Goal: Task Accomplishment & Management: Manage account settings

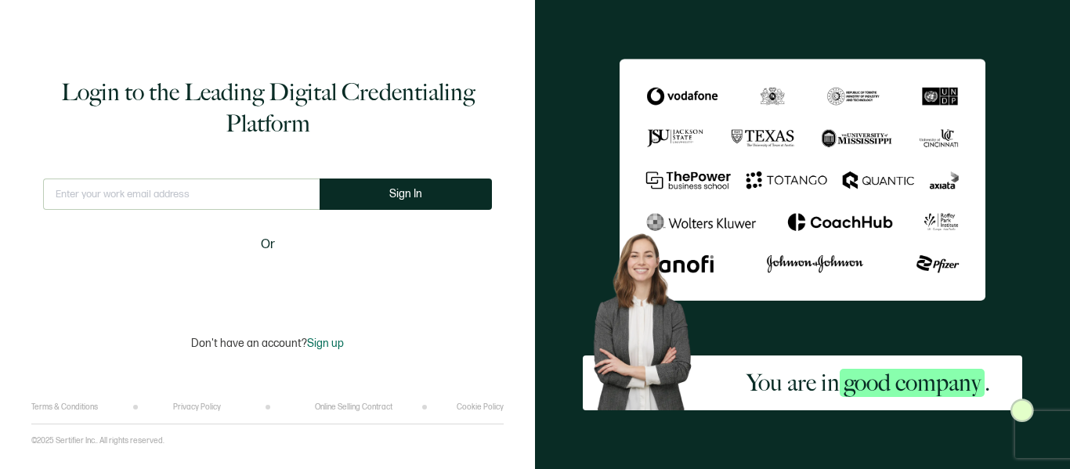
click at [291, 199] on input "text" at bounding box center [181, 194] width 276 height 31
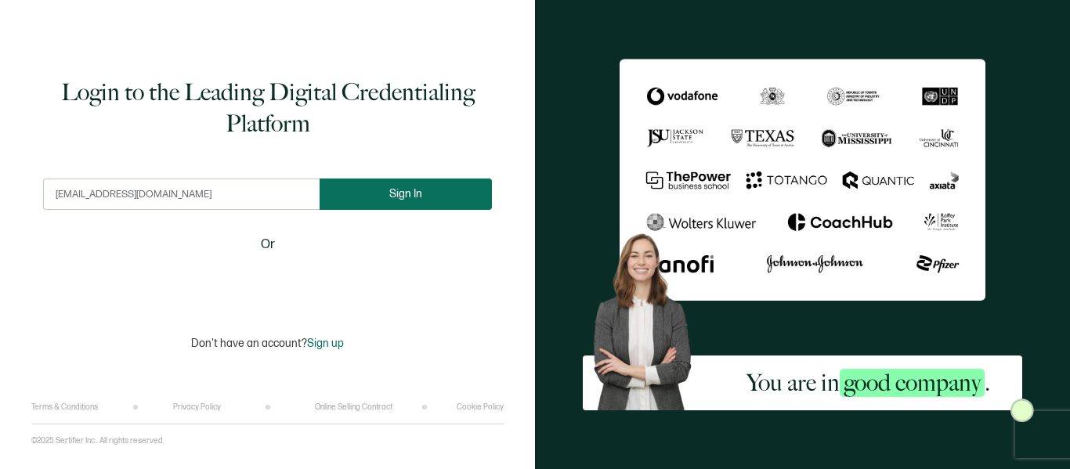
type input "[EMAIL_ADDRESS][DOMAIN_NAME]"
click at [382, 197] on button "Sign In" at bounding box center [406, 194] width 172 height 31
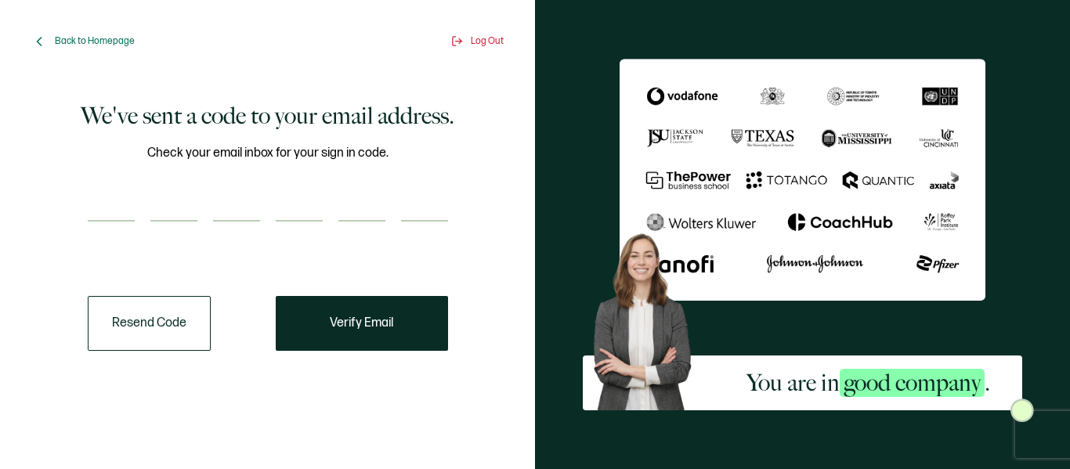
click at [149, 204] on div at bounding box center [268, 205] width 360 height 31
click at [124, 210] on input "number" at bounding box center [111, 205] width 47 height 31
type input "6"
type input "4"
type input "0"
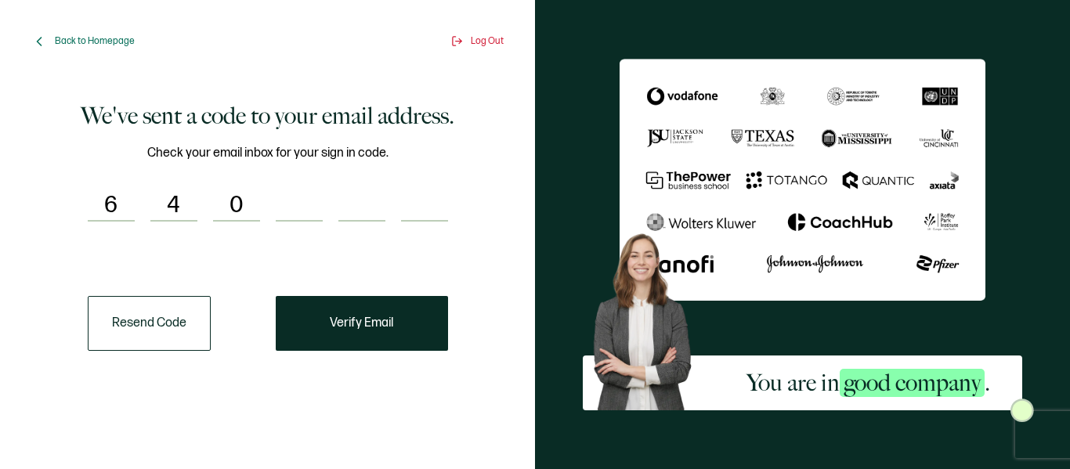
type input "1"
type input "8"
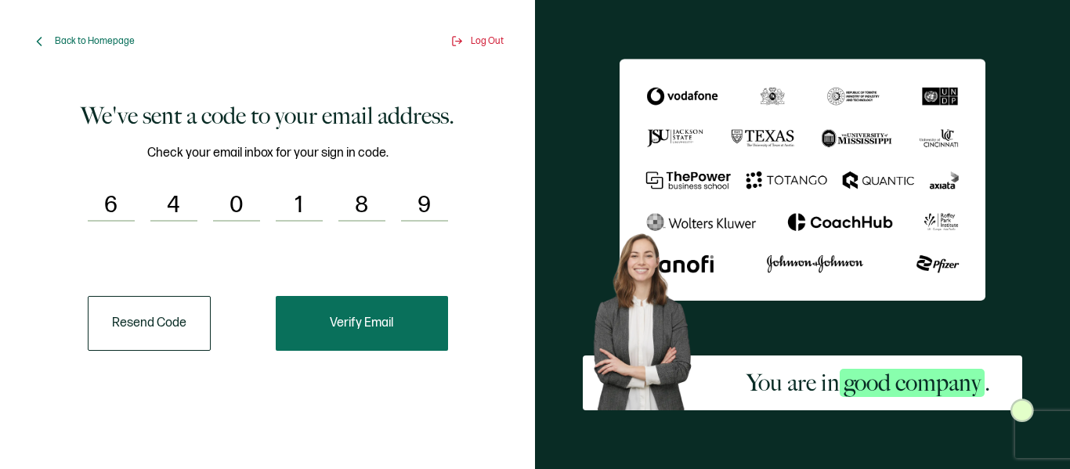
type input "9"
click at [381, 333] on button "Verify Email" at bounding box center [362, 323] width 172 height 55
